Goal: Navigation & Orientation: Find specific page/section

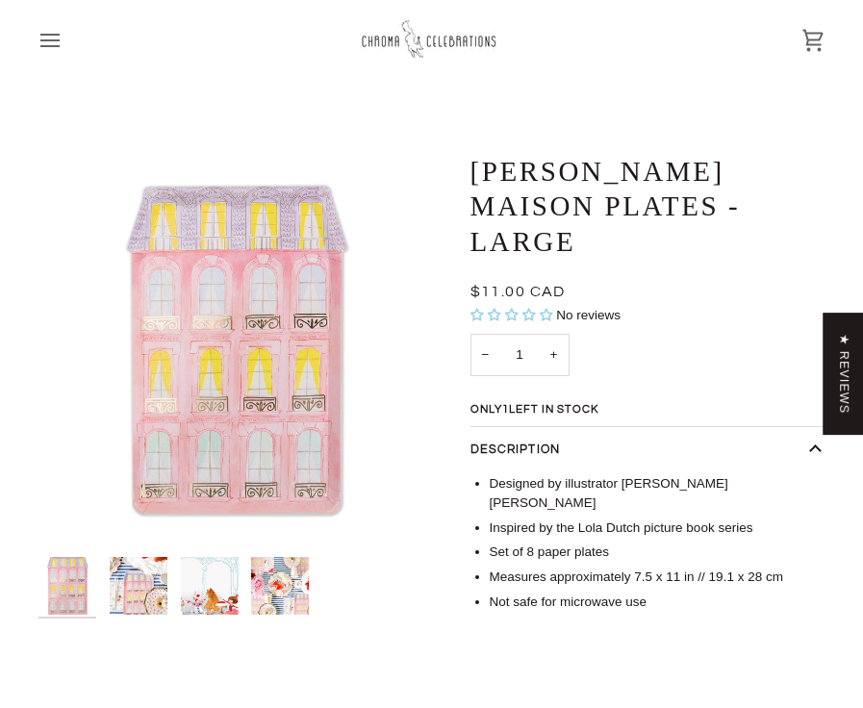
click at [430, 42] on img at bounding box center [431, 39] width 144 height 51
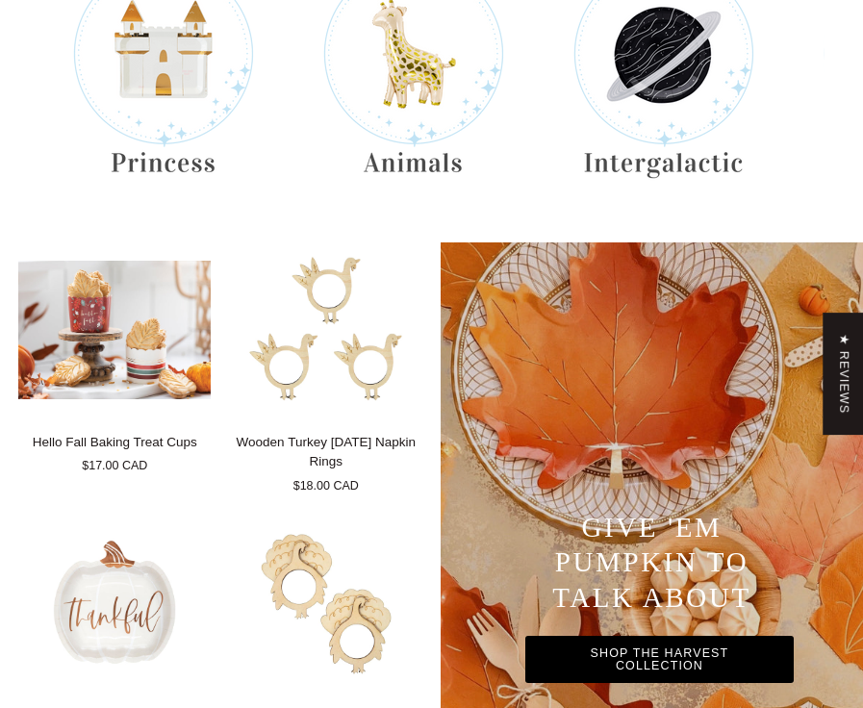
scroll to position [608, 0]
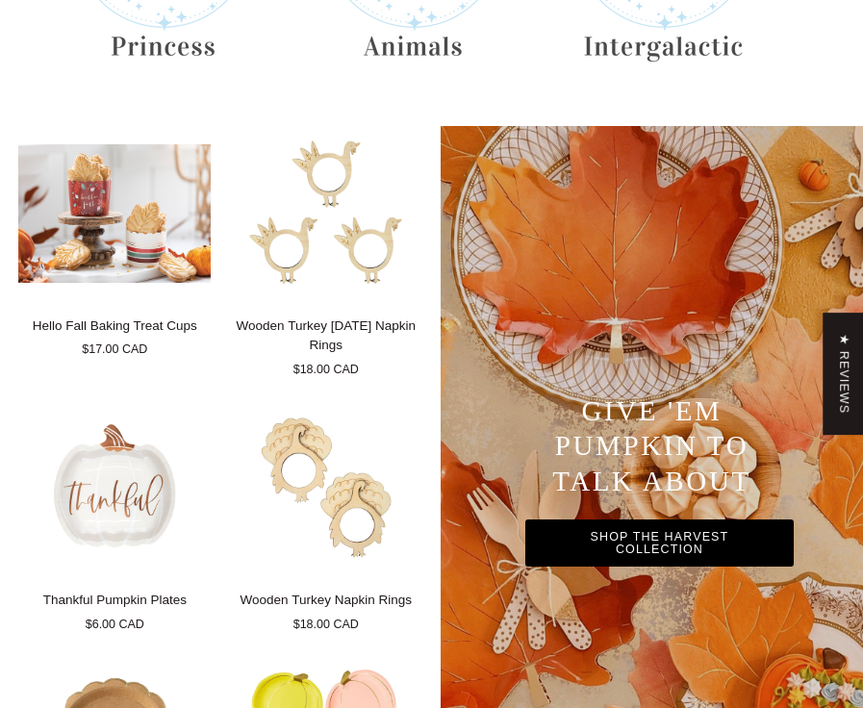
scroll to position [515, 0]
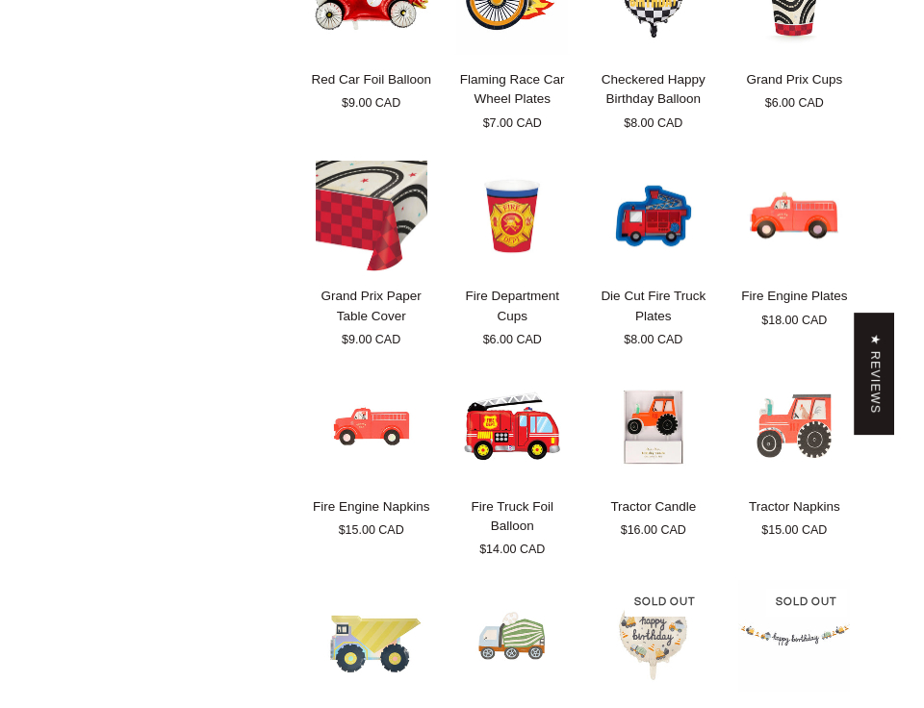
scroll to position [1630, 0]
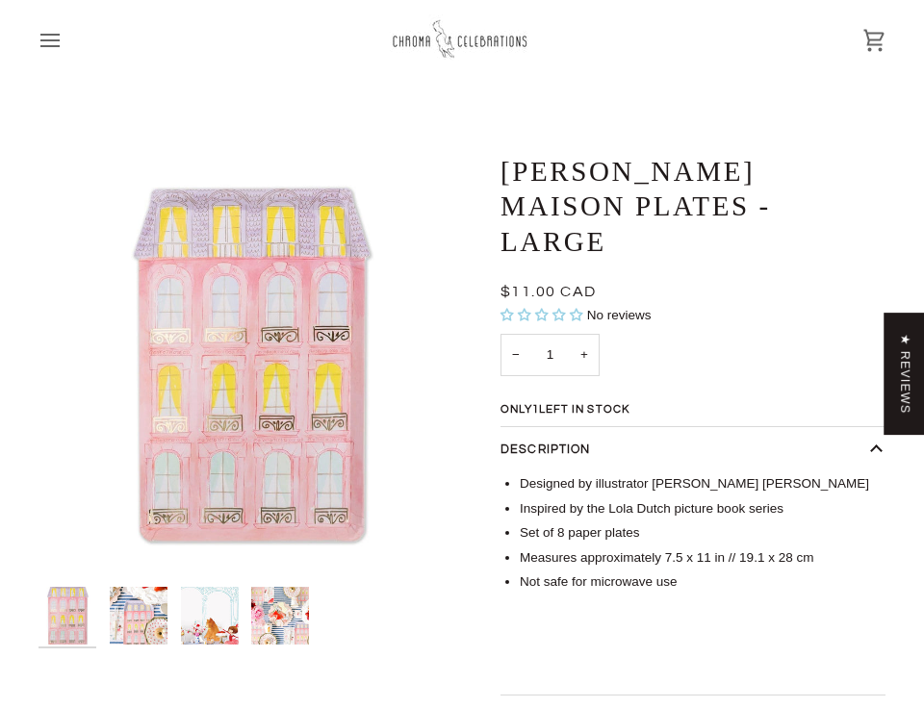
click at [423, 36] on img at bounding box center [462, 39] width 144 height 51
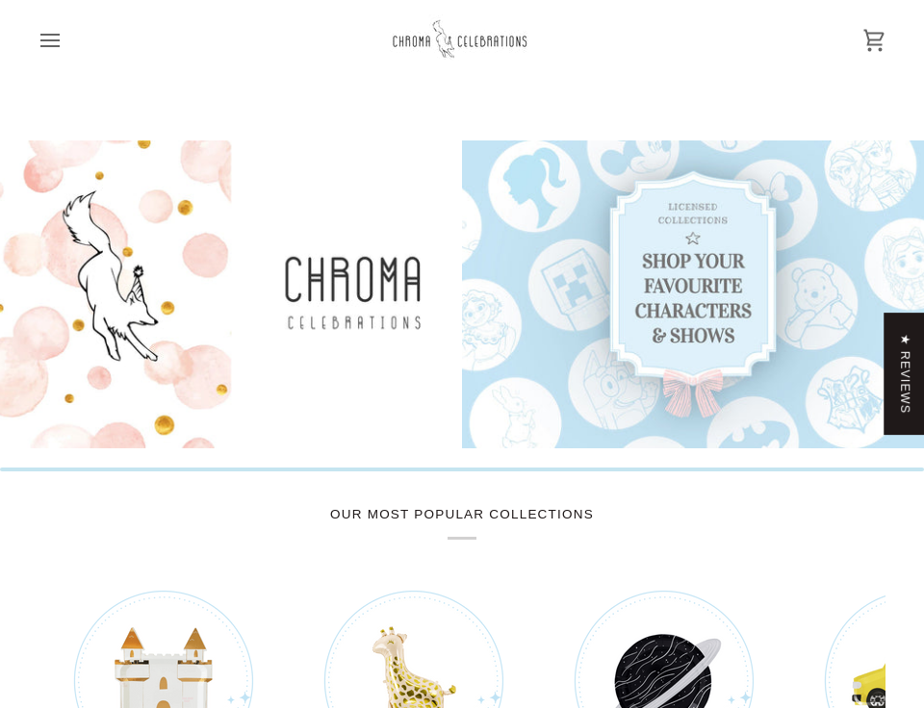
click at [52, 42] on icon "Open menu" at bounding box center [49, 40] width 23 height 23
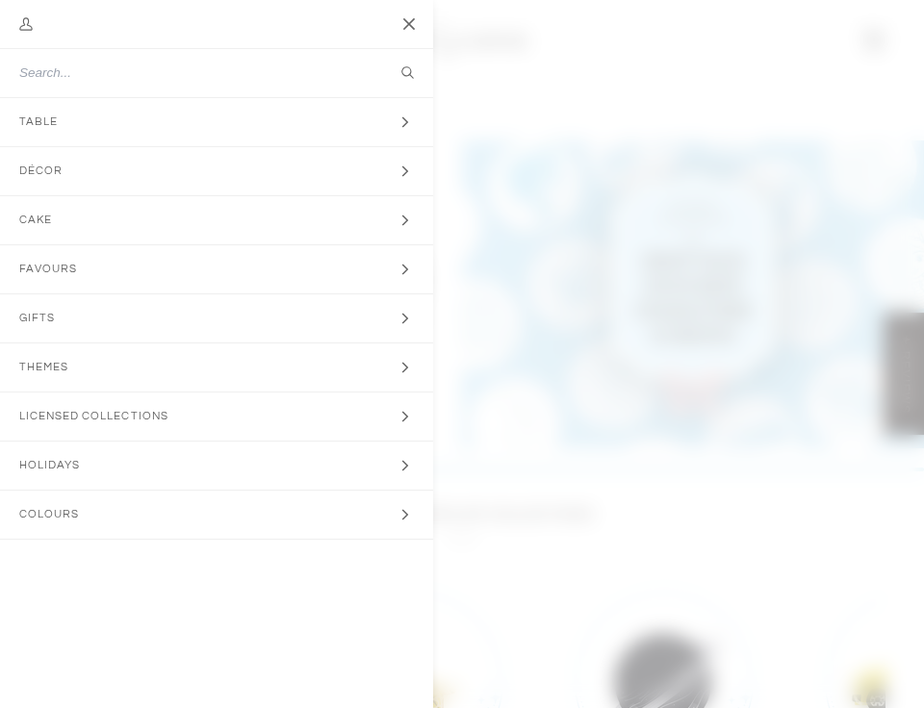
click at [41, 268] on span "Favours" at bounding box center [55, 269] width 110 height 48
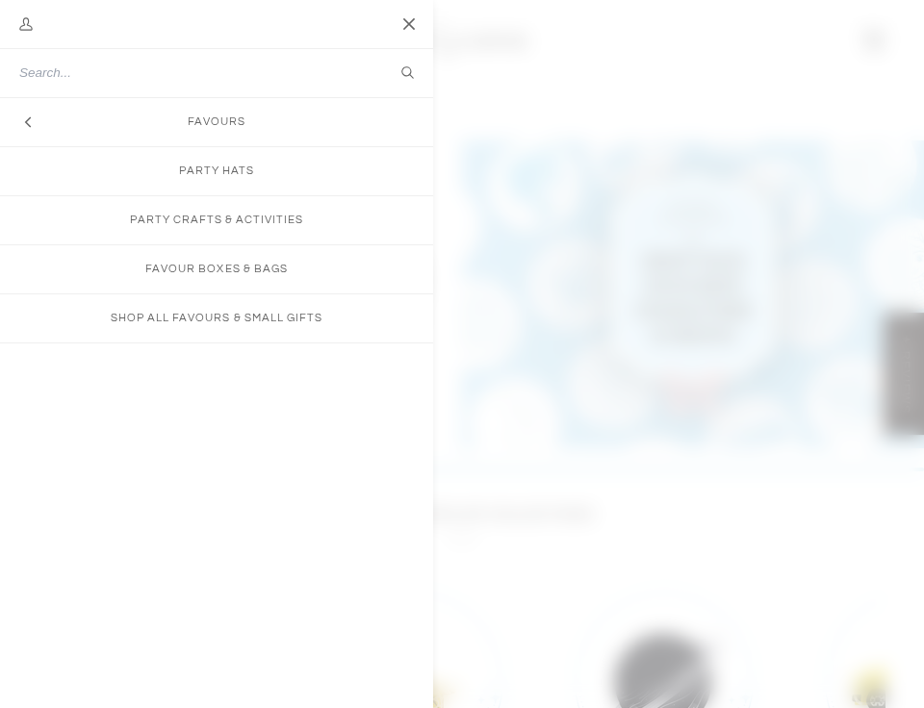
click at [34, 125] on icon "Main menu" at bounding box center [27, 122] width 17 height 17
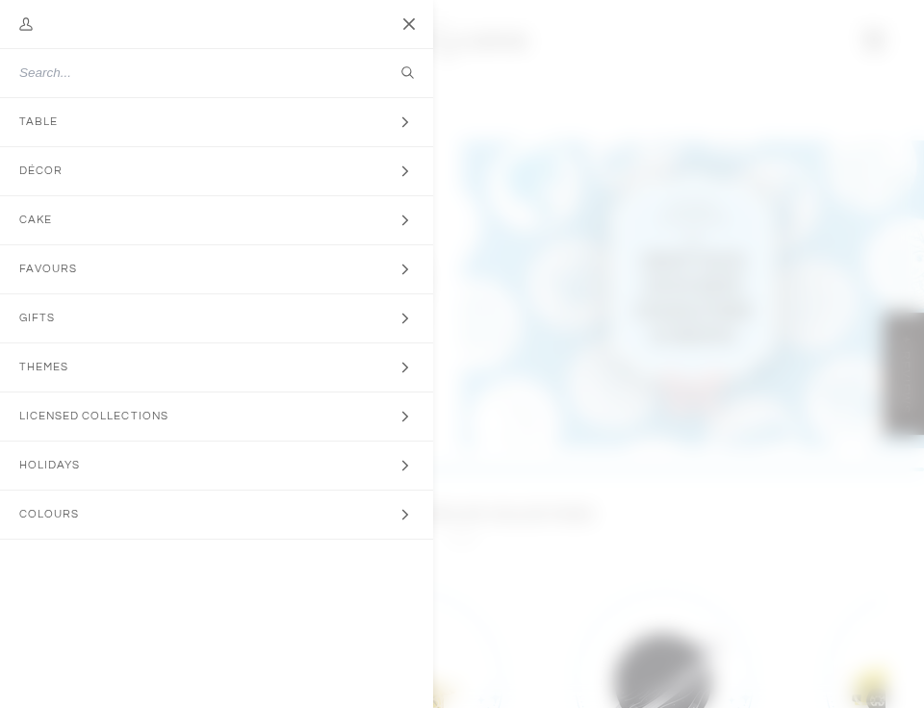
click at [88, 471] on span "Holidays" at bounding box center [56, 466] width 113 height 48
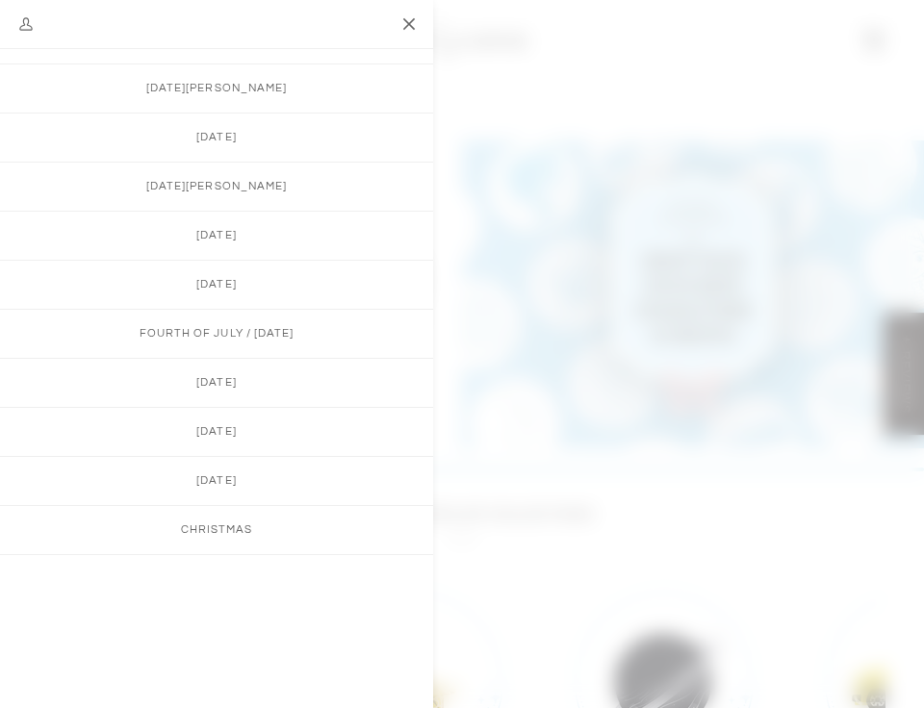
scroll to position [180, 0]
